Goal: Task Accomplishment & Management: Manage account settings

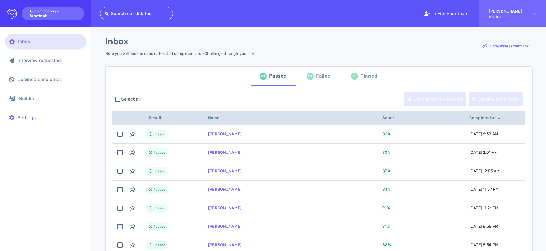
click at [44, 120] on div "Settings" at bounding box center [50, 117] width 64 height 5
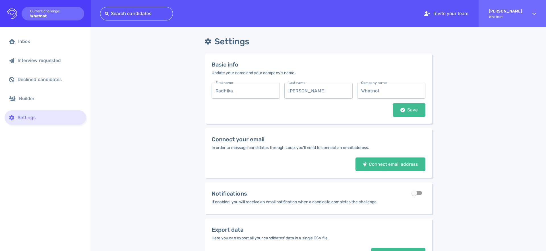
drag, startPoint x: 282, startPoint y: 206, endPoint x: 276, endPoint y: 206, distance: 6.0
click at [281, 206] on div "Notifications If enabled, you will receive an email notification when a candida…" at bounding box center [295, 198] width 166 height 18
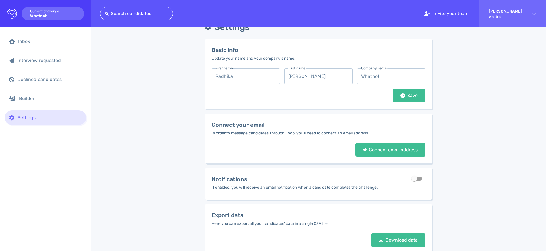
scroll to position [37, 0]
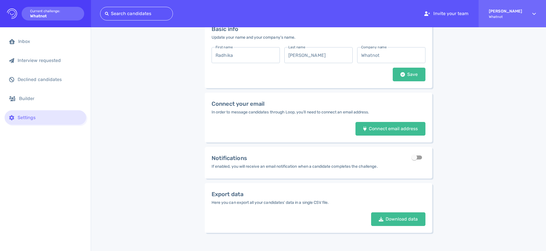
click at [140, 154] on div "Settings Basic info Update your name and your company's name. First name [PERSO…" at bounding box center [318, 121] width 455 height 259
click at [412, 157] on input "checkbox" at bounding box center [414, 157] width 32 height 11
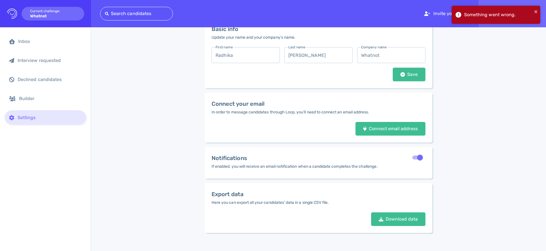
click at [419, 158] on input "checkbox" at bounding box center [420, 157] width 32 height 11
checkbox input "false"
click at [474, 162] on div "Settings Basic info Update your name and your company's name. First name [PERSO…" at bounding box center [318, 121] width 455 height 259
click at [536, 9] on button "close" at bounding box center [536, 11] width 4 height 7
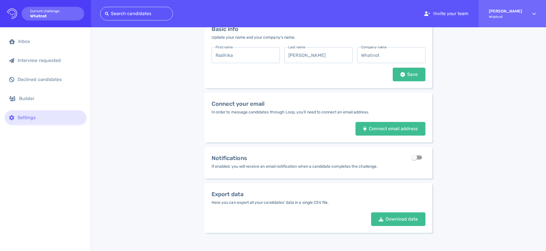
click at [517, 123] on div "Settings Basic info Update your name and your company's name. First name [PERSO…" at bounding box center [318, 121] width 455 height 259
click at [368, 129] on div "Connect email address" at bounding box center [390, 129] width 60 height 4
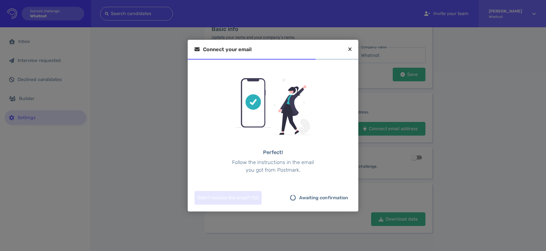
click at [274, 166] on div "Perfect! Follow the instructions in the email you got from Postmark." at bounding box center [273, 161] width 87 height 25
click at [351, 49] on icon at bounding box center [349, 49] width 3 height 5
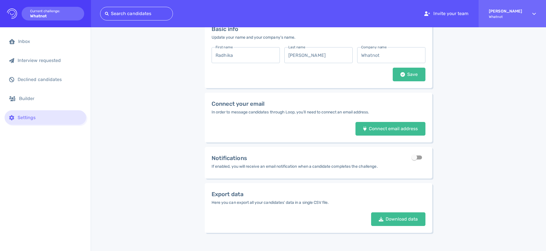
click at [526, 169] on div "Settings Basic info Update your name and your company's name. First name [PERSO…" at bounding box center [318, 121] width 455 height 259
click at [149, 152] on div "Settings Basic info Update your name and your company's name. First name [PERSO…" at bounding box center [318, 121] width 455 height 259
click at [378, 128] on div "Connect email address" at bounding box center [390, 129] width 60 height 4
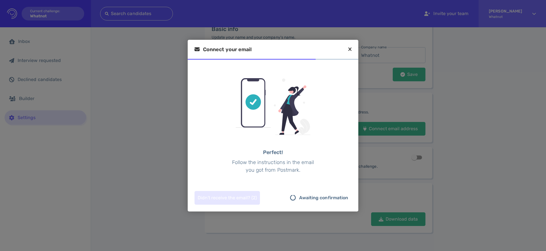
drag, startPoint x: 317, startPoint y: 197, endPoint x: 294, endPoint y: 194, distance: 23.2
click at [317, 197] on span "Awaiting confirmation" at bounding box center [323, 198] width 49 height 14
click at [206, 202] on div "Resend email" at bounding box center [212, 197] width 34 height 13
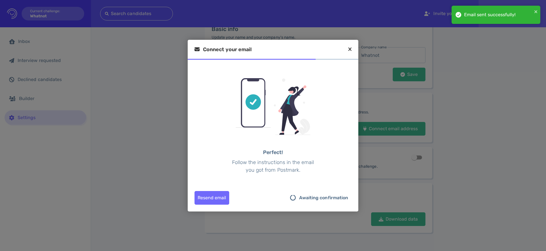
drag, startPoint x: 104, startPoint y: 65, endPoint x: 133, endPoint y: 57, distance: 30.2
click at [104, 65] on div at bounding box center [273, 125] width 546 height 251
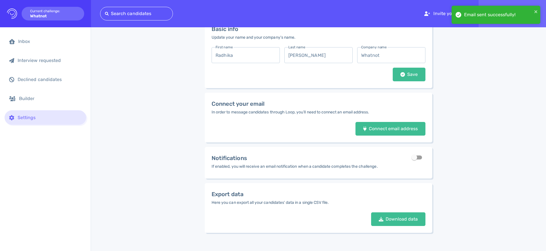
click at [541, 8] on div "Email sent successfully!" at bounding box center [496, 17] width 91 height 25
click at [538, 11] on div "Email sent successfully!" at bounding box center [496, 15] width 89 height 18
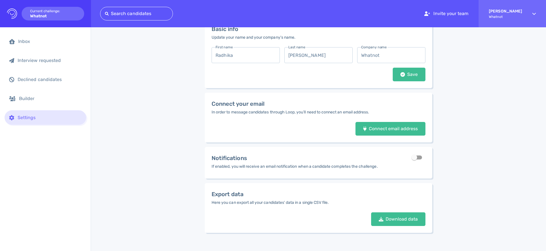
click at [16, 22] on div "Logo Created with Sketch. Current challenge: Whatnot" at bounding box center [45, 13] width 91 height 27
click at [14, 18] on circle at bounding box center [12, 14] width 12 height 12
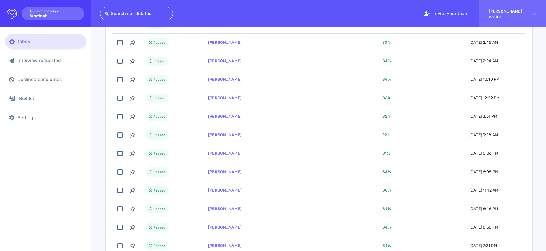
scroll to position [1131, 0]
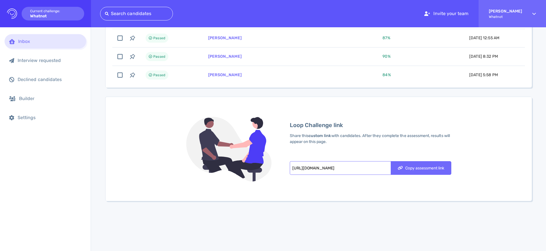
click at [325, 146] on div "Loop Challenge link Share this custom link with candidates. After they complete…" at bounding box center [371, 149] width 162 height 57
click at [347, 146] on div "Loop Challenge link Share this custom link with candidates. After they complete…" at bounding box center [371, 149] width 162 height 57
